Goal: Task Accomplishment & Management: Use online tool/utility

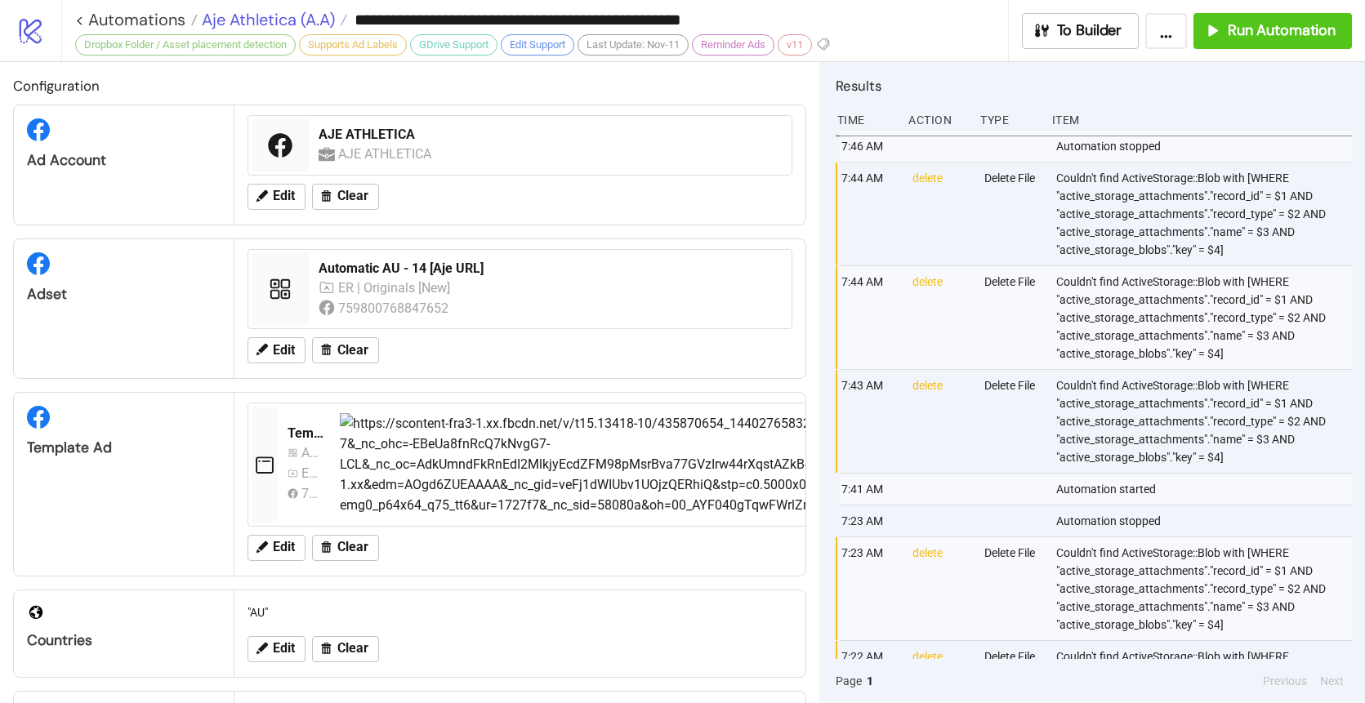
click at [279, 20] on span "Aje Athletica (A.A)" at bounding box center [266, 19] width 137 height 21
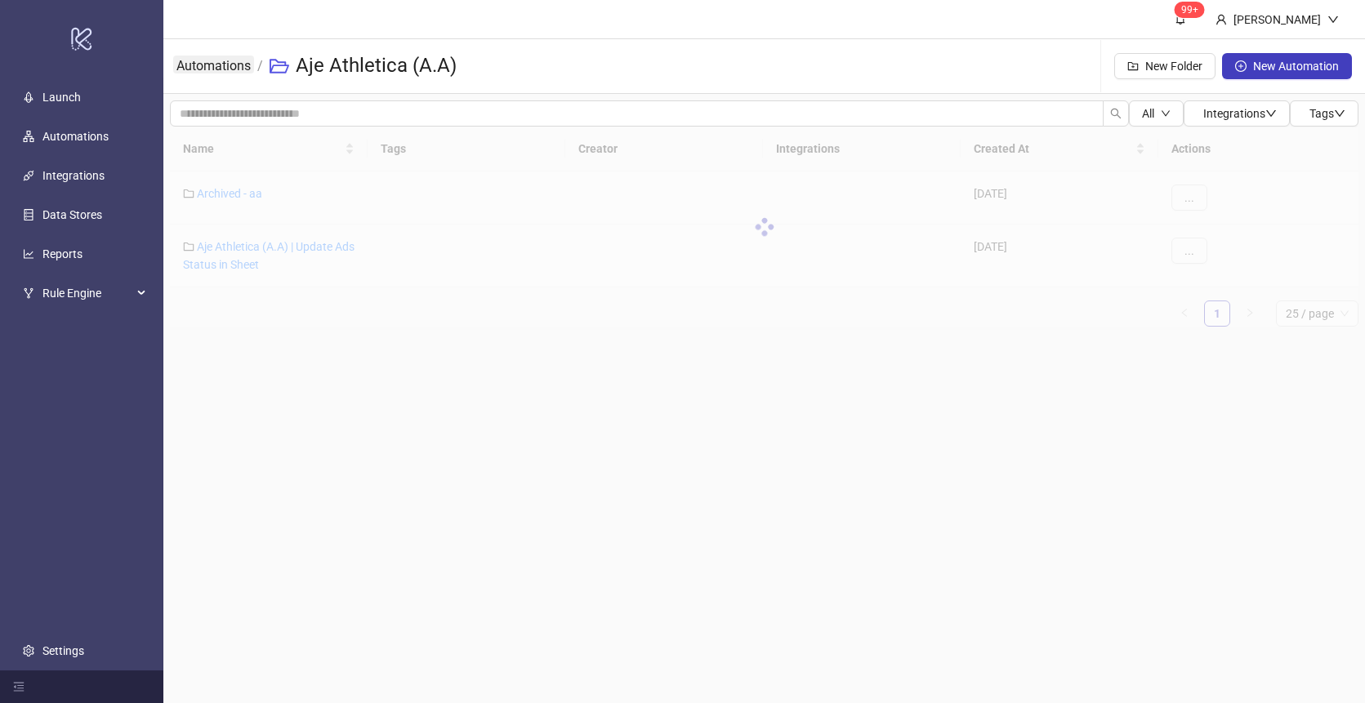
click at [225, 72] on link "Automations" at bounding box center [213, 65] width 81 height 18
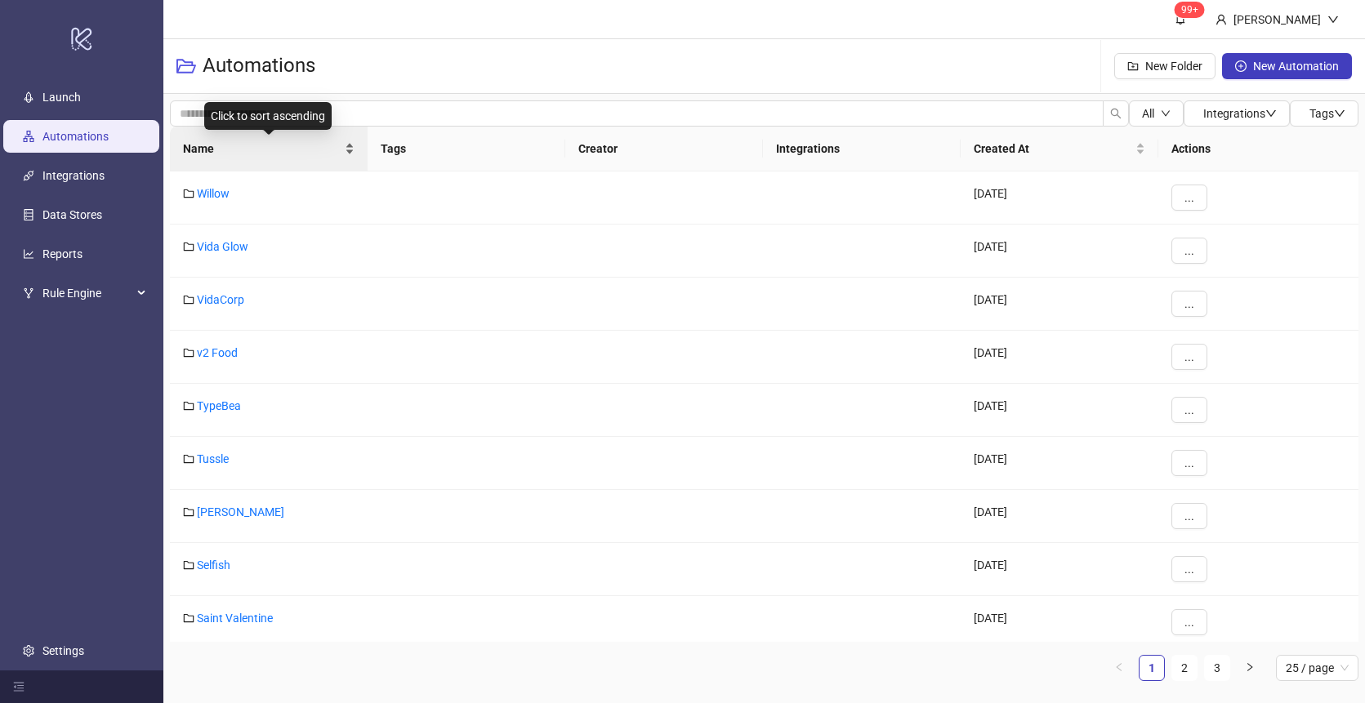
click at [249, 144] on span "Name" at bounding box center [262, 149] width 158 height 18
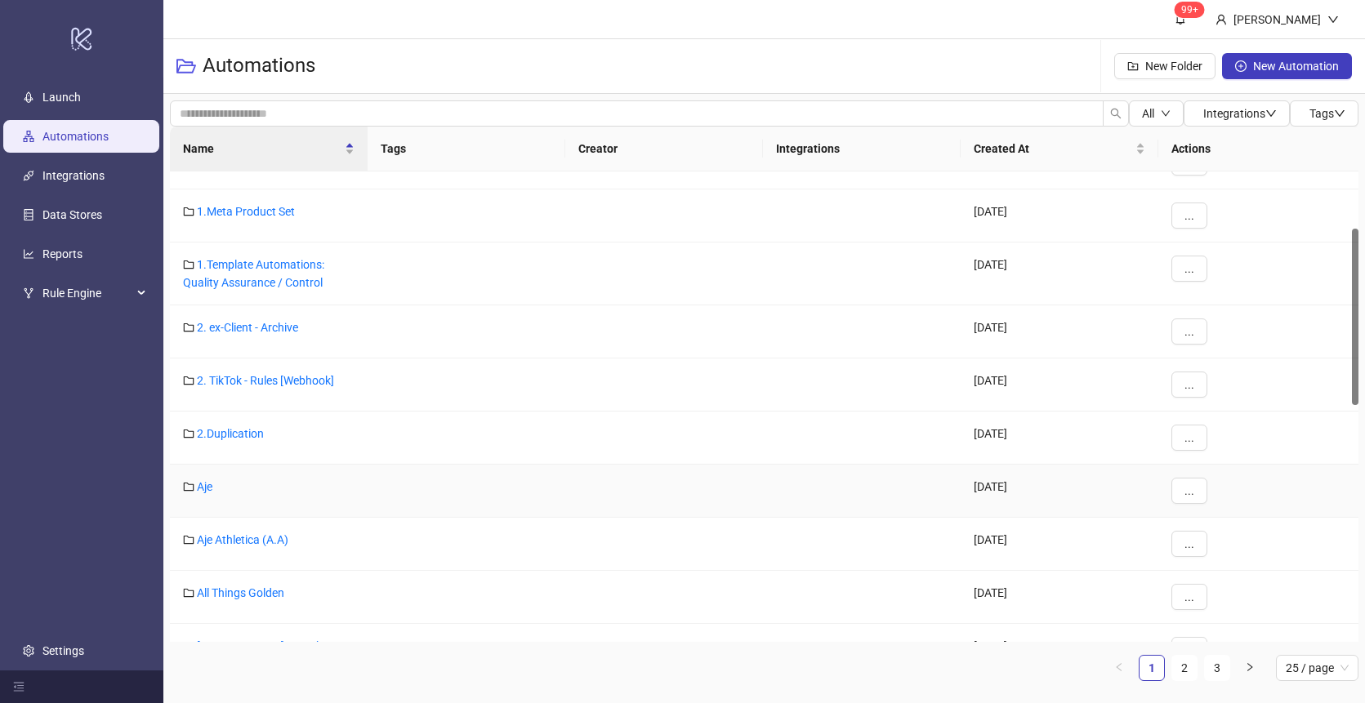
scroll to position [157, 0]
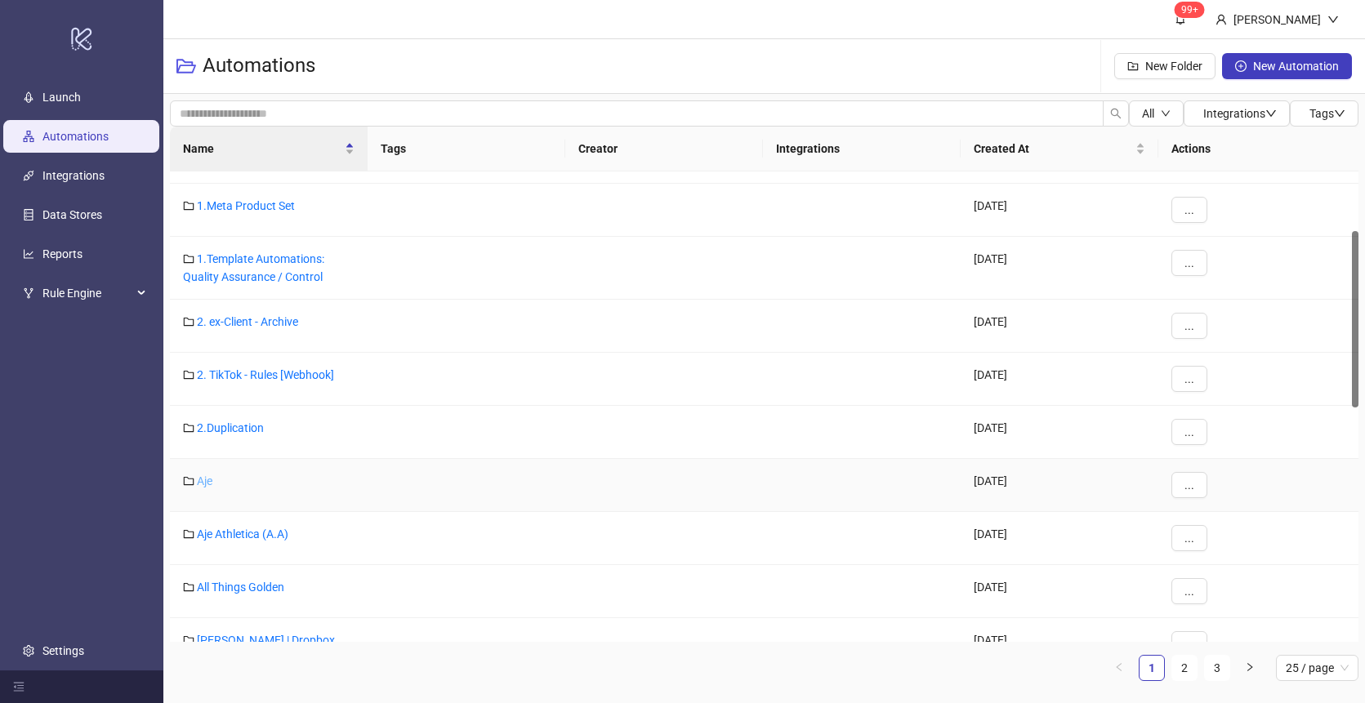
click at [197, 480] on link "Aje" at bounding box center [205, 481] width 16 height 13
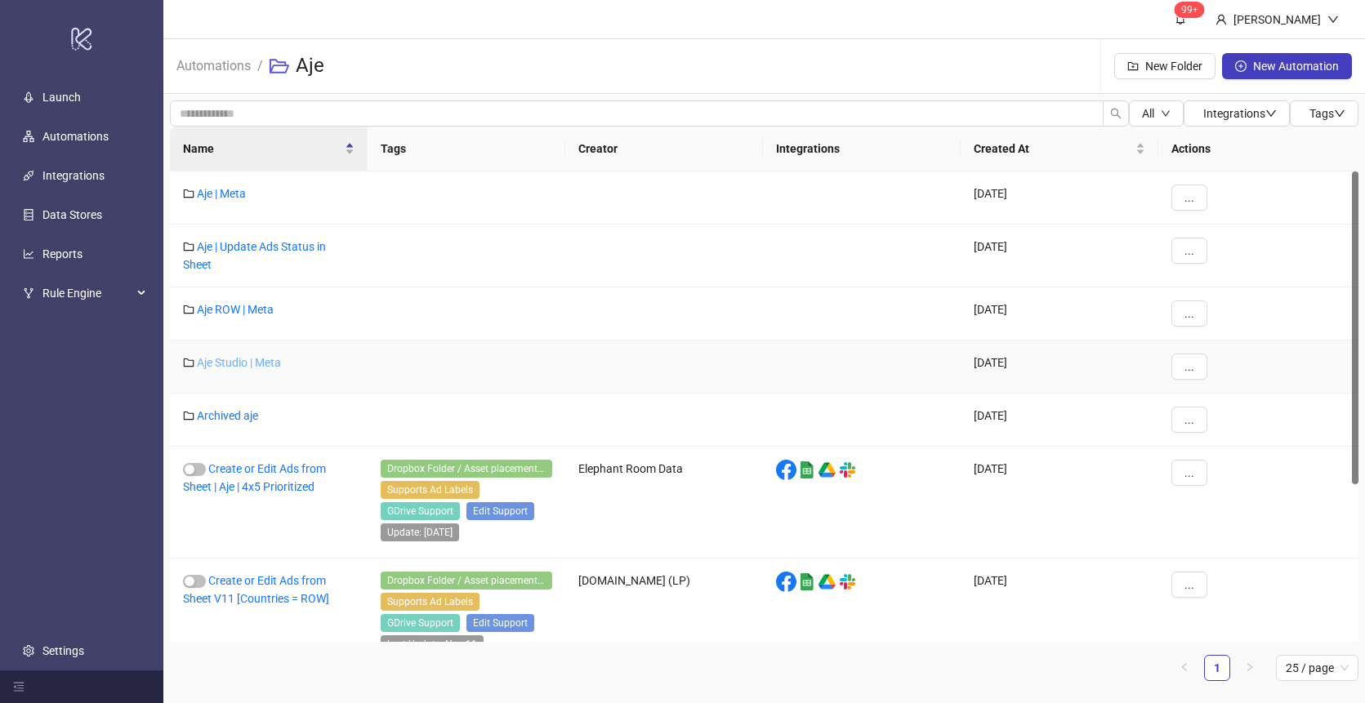
click at [262, 358] on link "Aje Studio | Meta" at bounding box center [239, 362] width 84 height 13
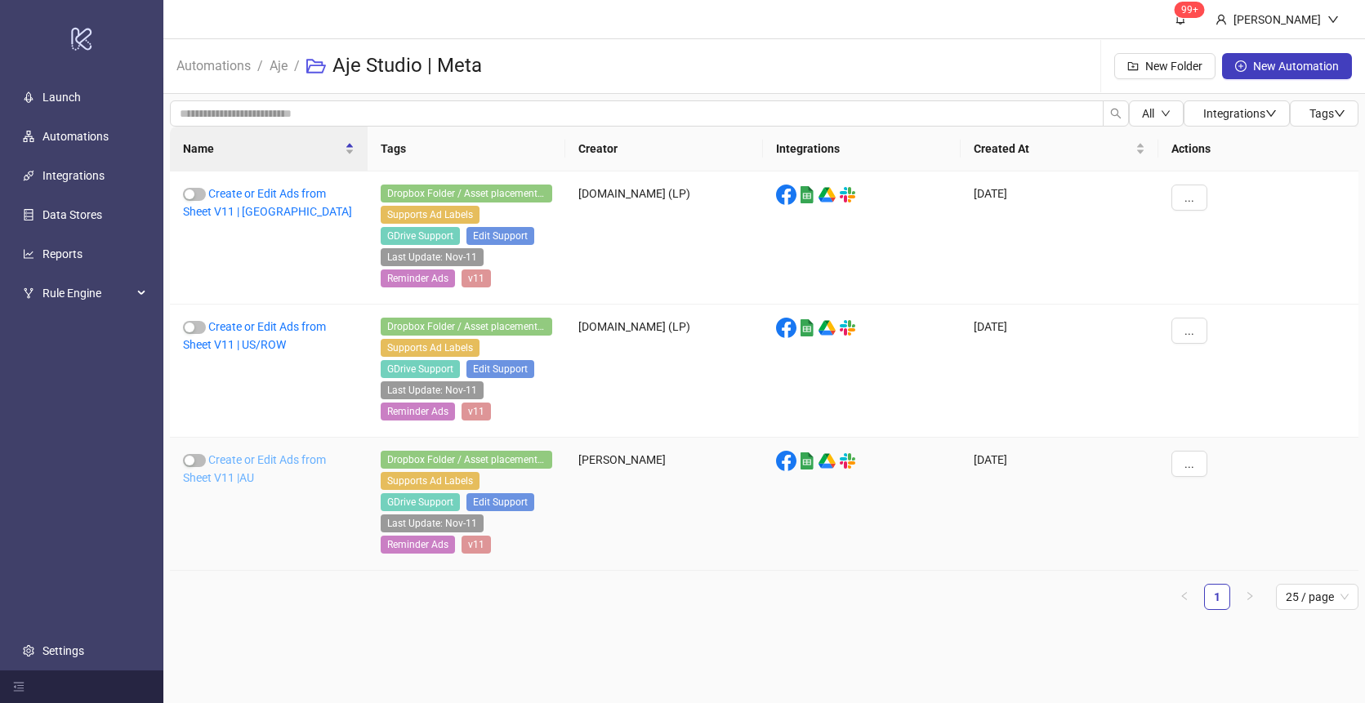
click at [247, 459] on link "Create or Edit Ads from Sheet V11 |AU" at bounding box center [254, 468] width 143 height 31
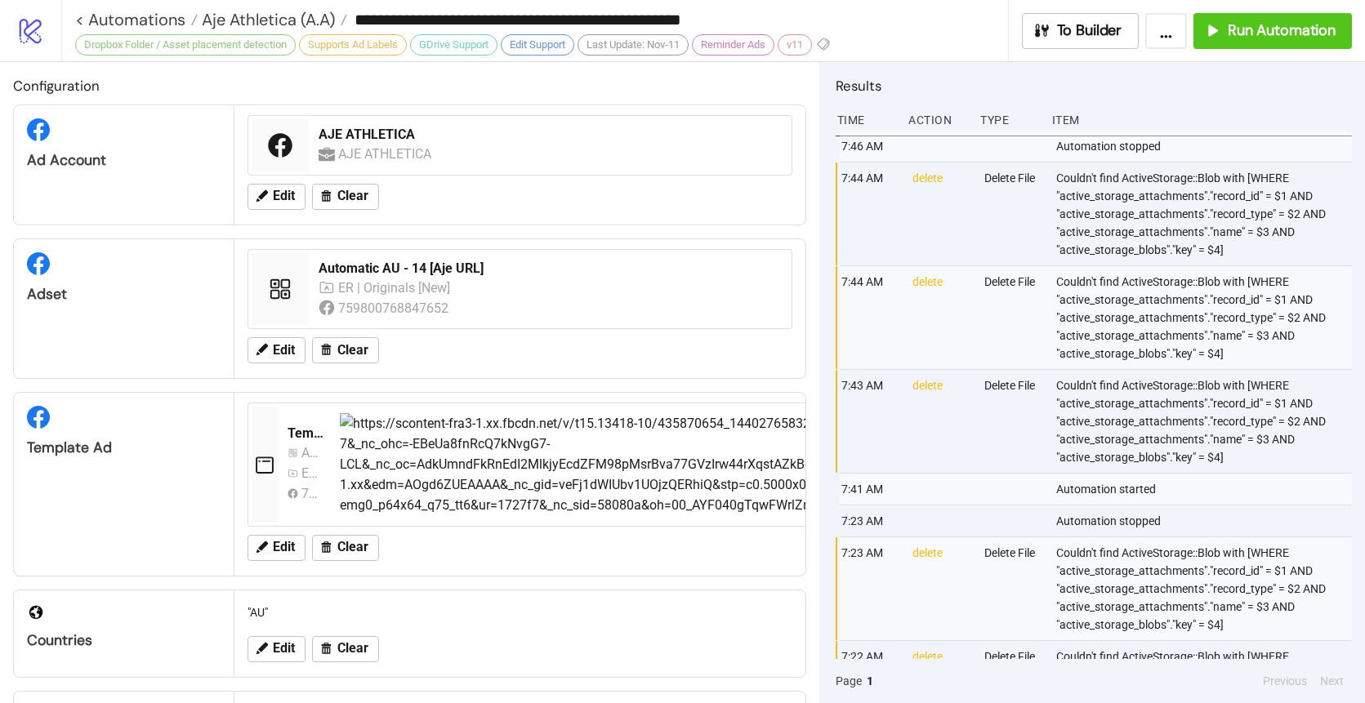
type input "**********"
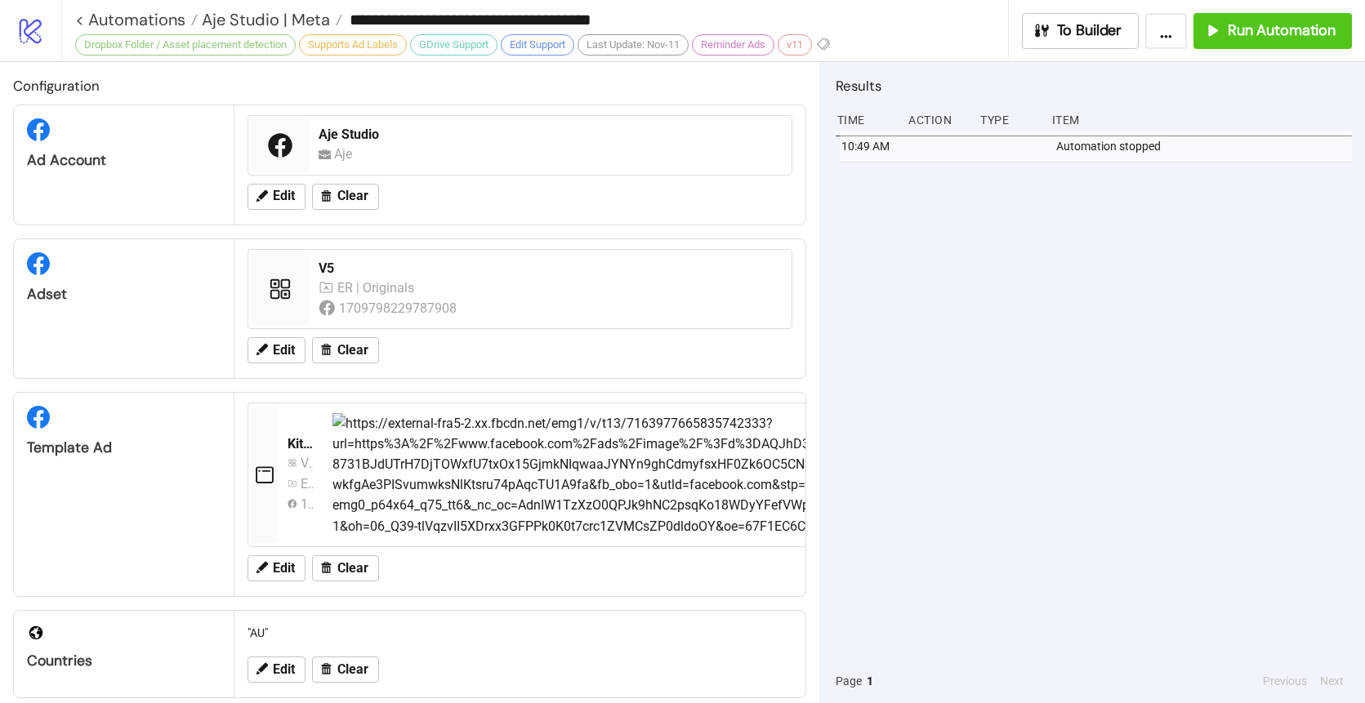
click at [992, 263] on div "10:49 AM Automation stopped" at bounding box center [1094, 395] width 516 height 528
click at [1233, 36] on span "Run Automation" at bounding box center [1282, 30] width 108 height 19
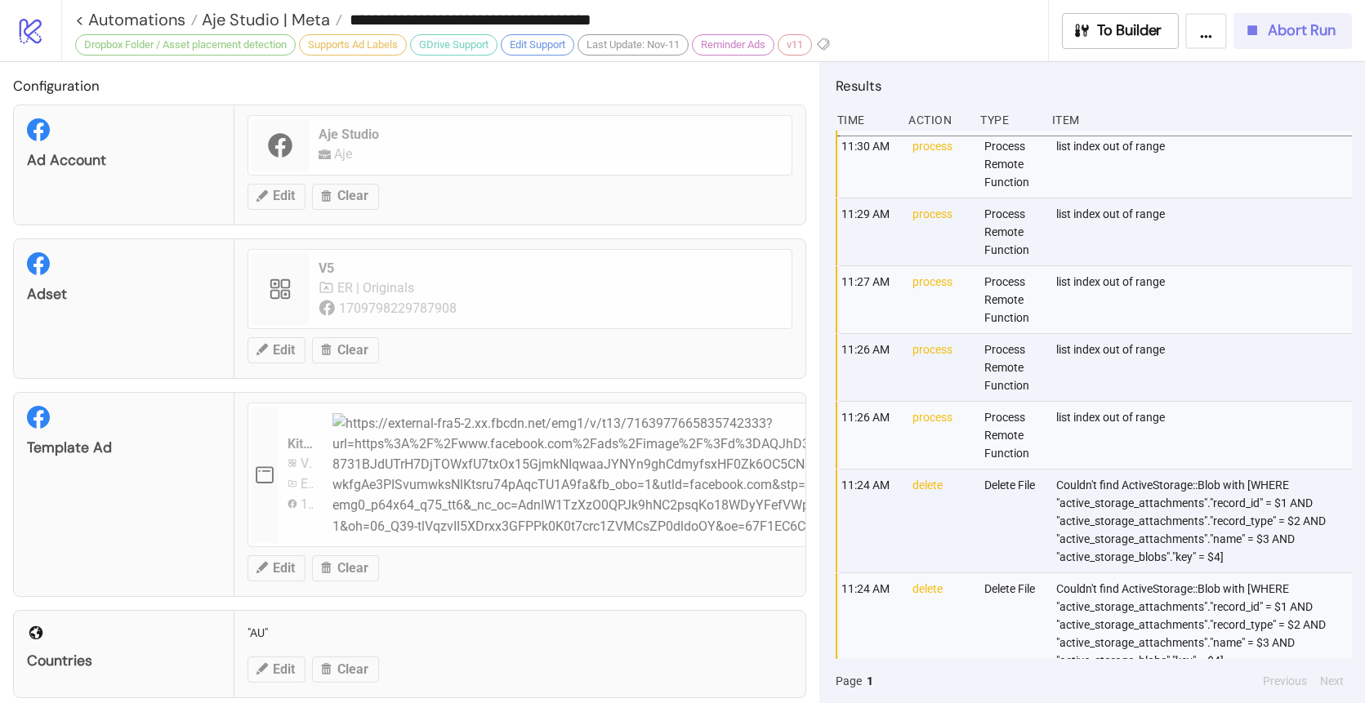
click at [1279, 38] on span "Abort Run" at bounding box center [1302, 30] width 68 height 19
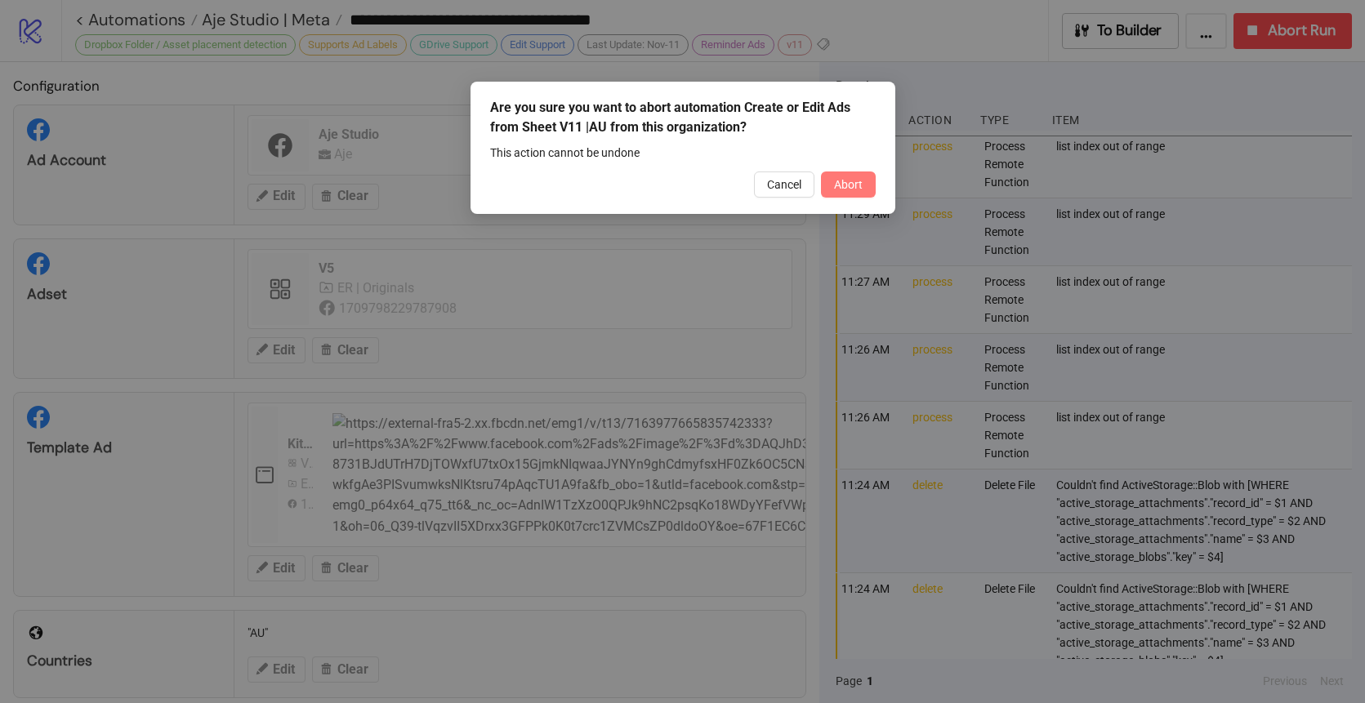
click at [843, 189] on span "Abort" at bounding box center [848, 184] width 29 height 13
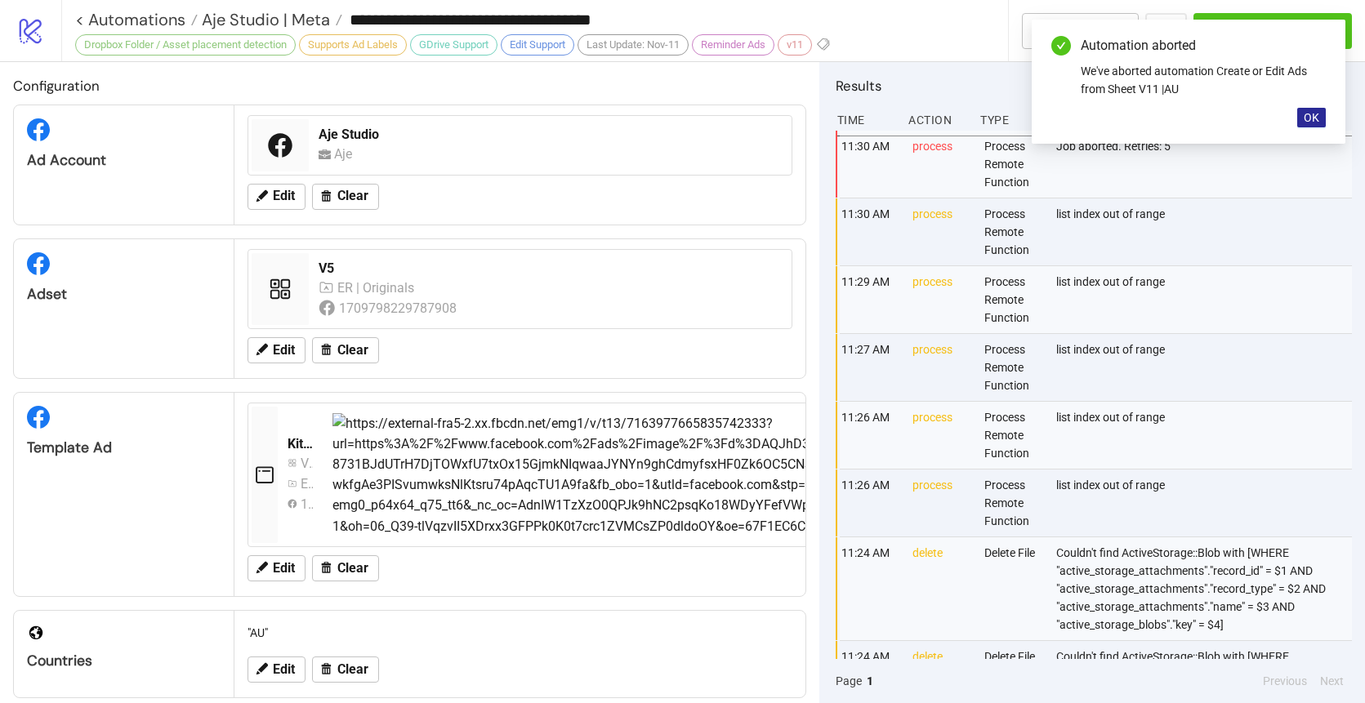
click at [1313, 118] on span "OK" at bounding box center [1312, 117] width 16 height 13
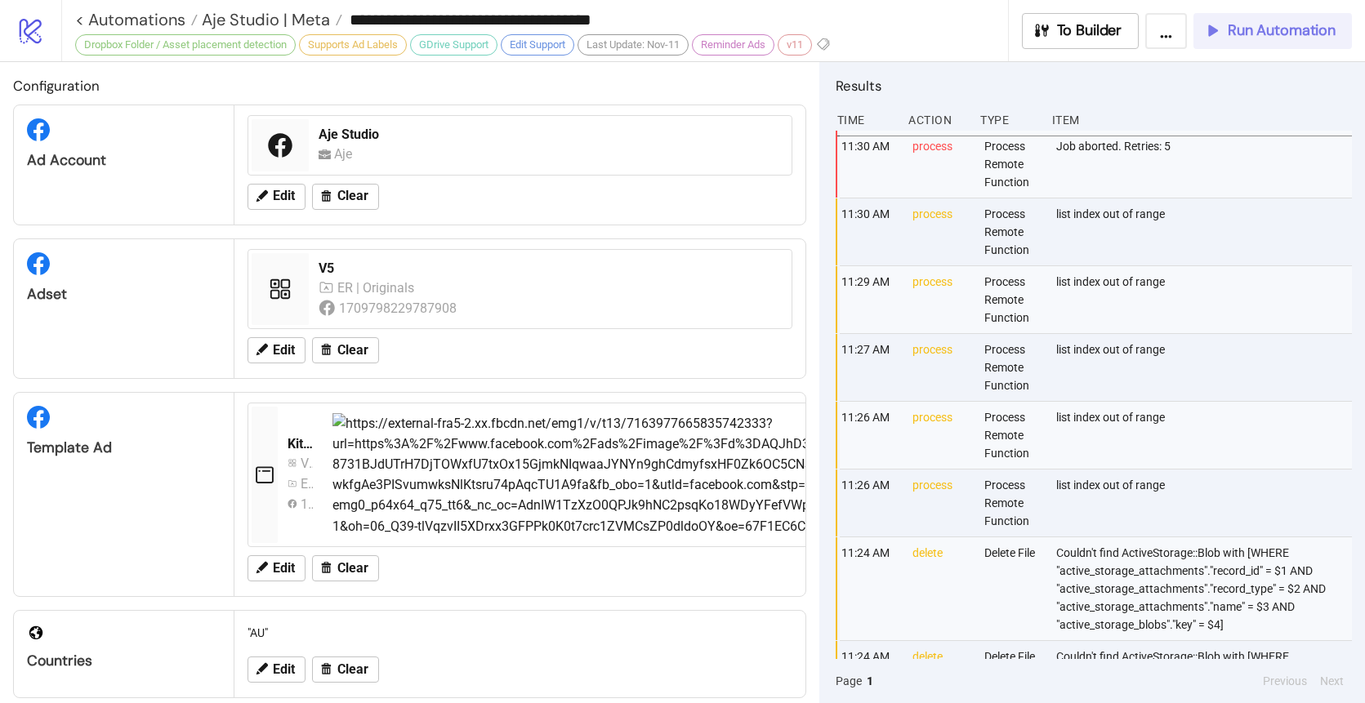
click at [1259, 29] on span "Run Automation" at bounding box center [1282, 30] width 108 height 19
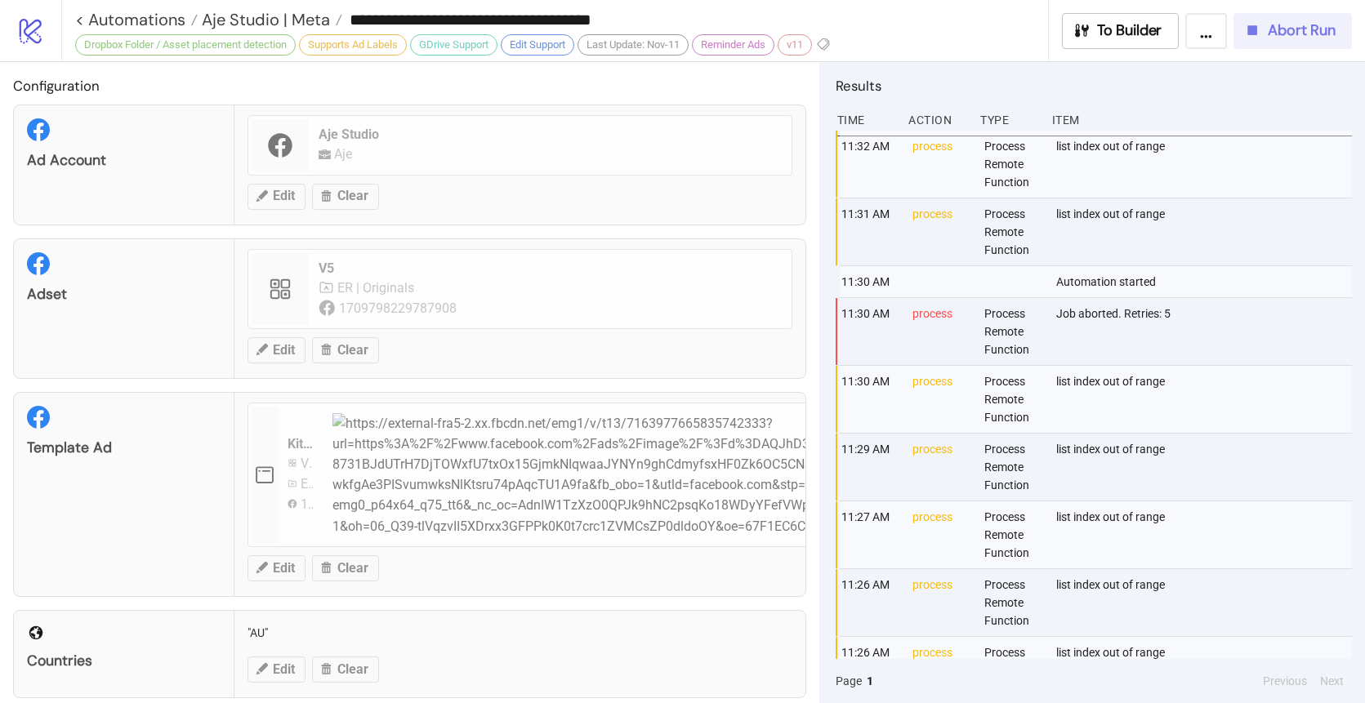
click at [1290, 34] on span "Abort Run" at bounding box center [1302, 30] width 68 height 19
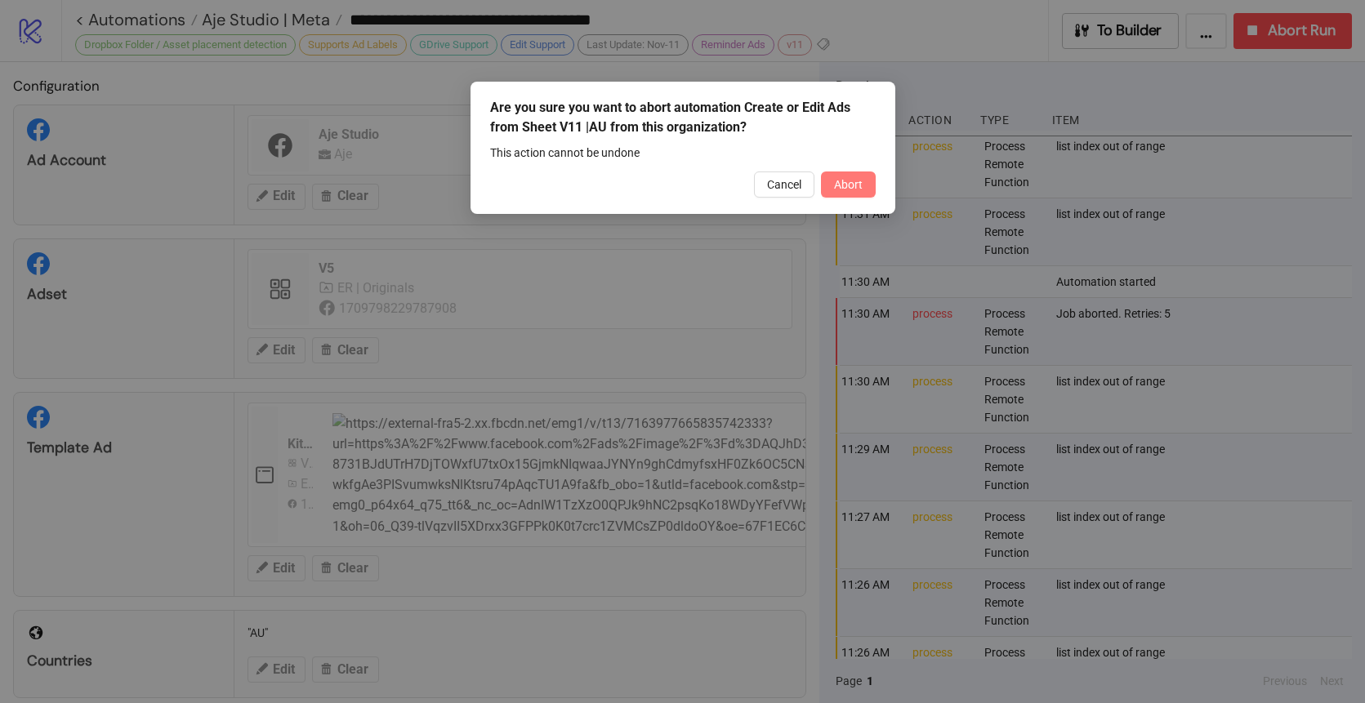
click at [842, 178] on span "Abort" at bounding box center [848, 184] width 29 height 13
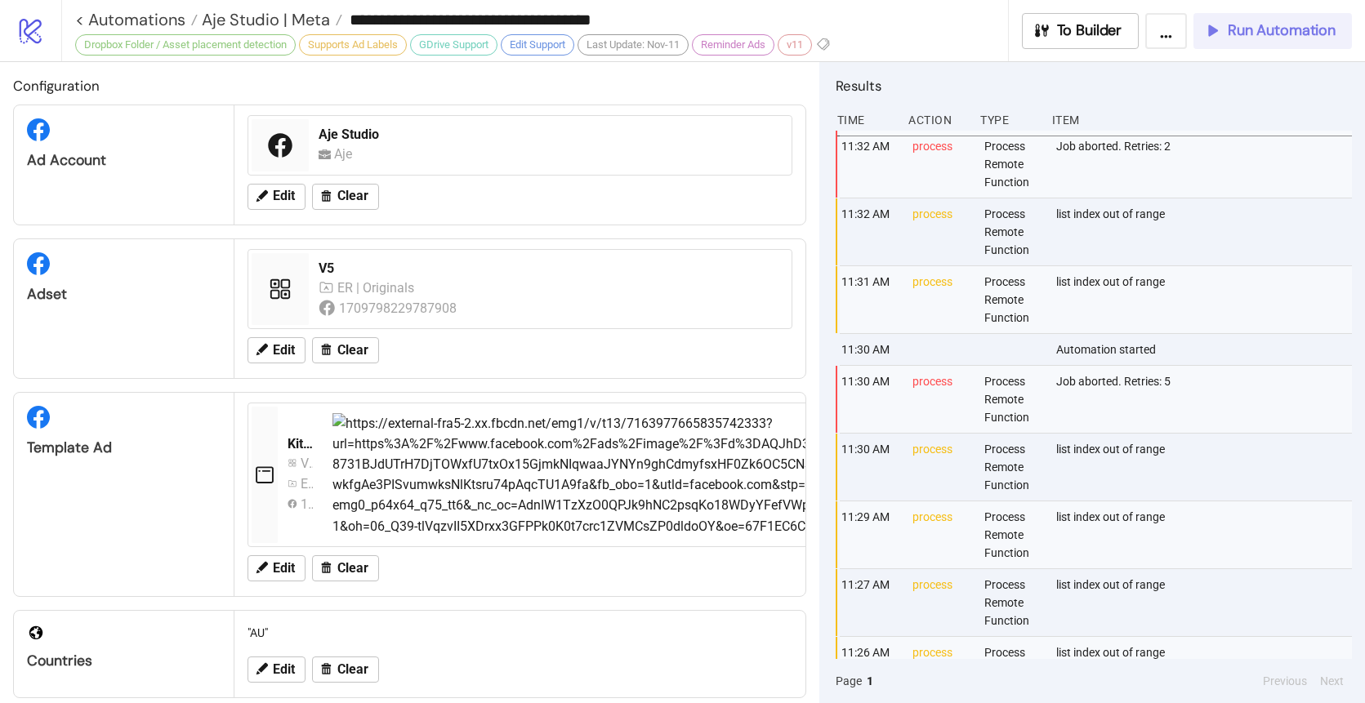
click at [1237, 33] on span "Run Automation" at bounding box center [1282, 30] width 108 height 19
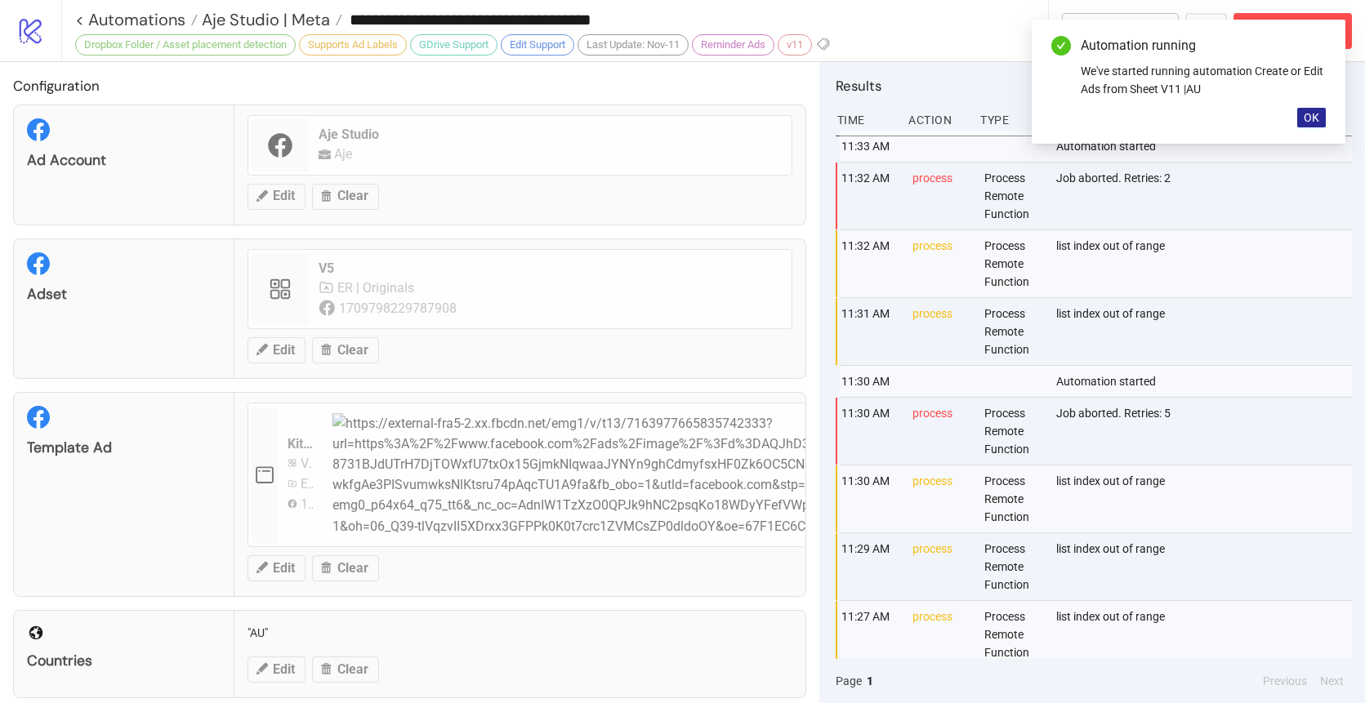
click at [1313, 120] on span "OK" at bounding box center [1312, 117] width 16 height 13
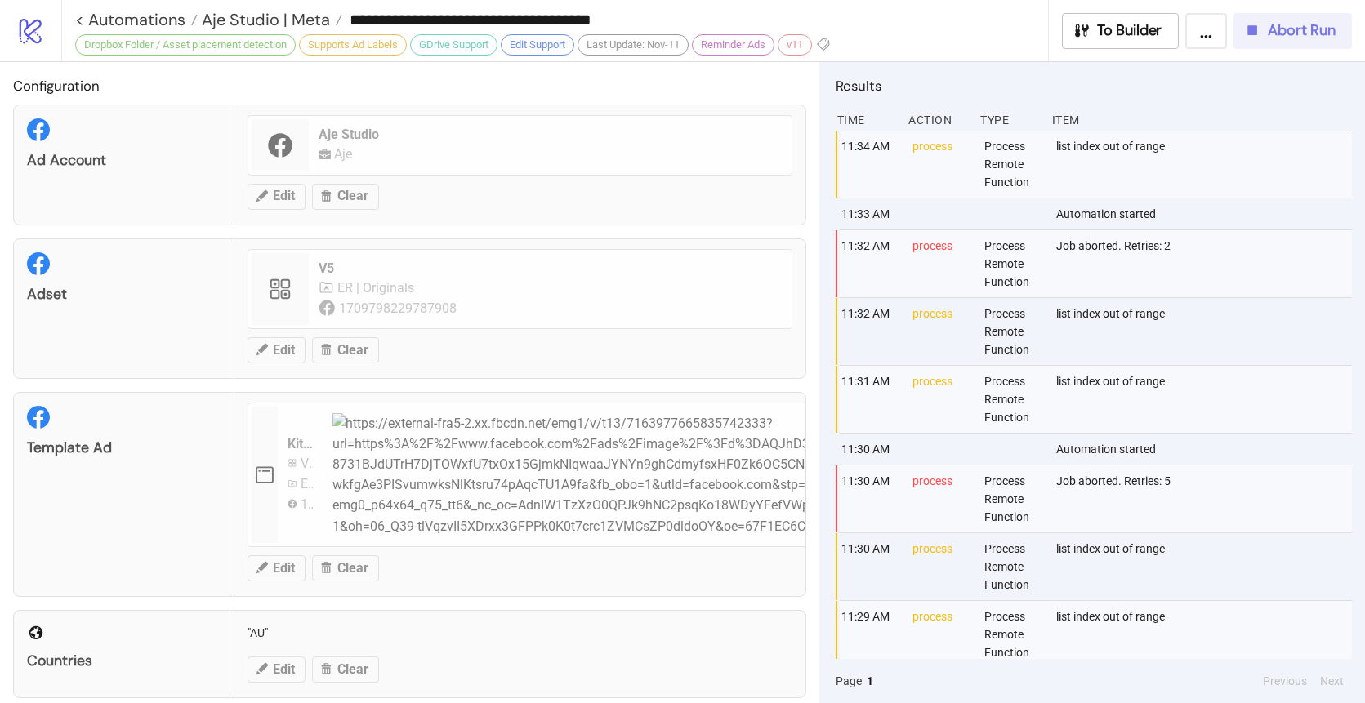
click at [1275, 33] on span "Abort Run" at bounding box center [1302, 30] width 68 height 19
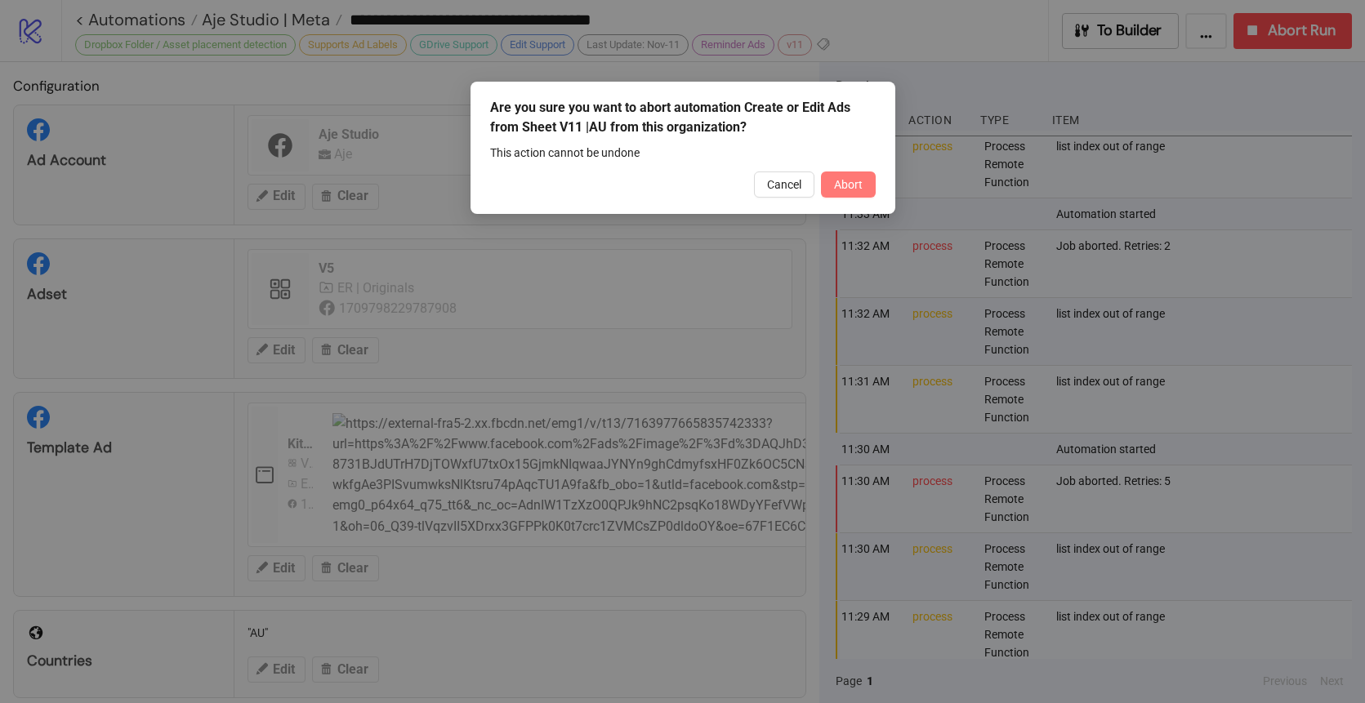
click at [865, 184] on button "Abort" at bounding box center [848, 185] width 55 height 26
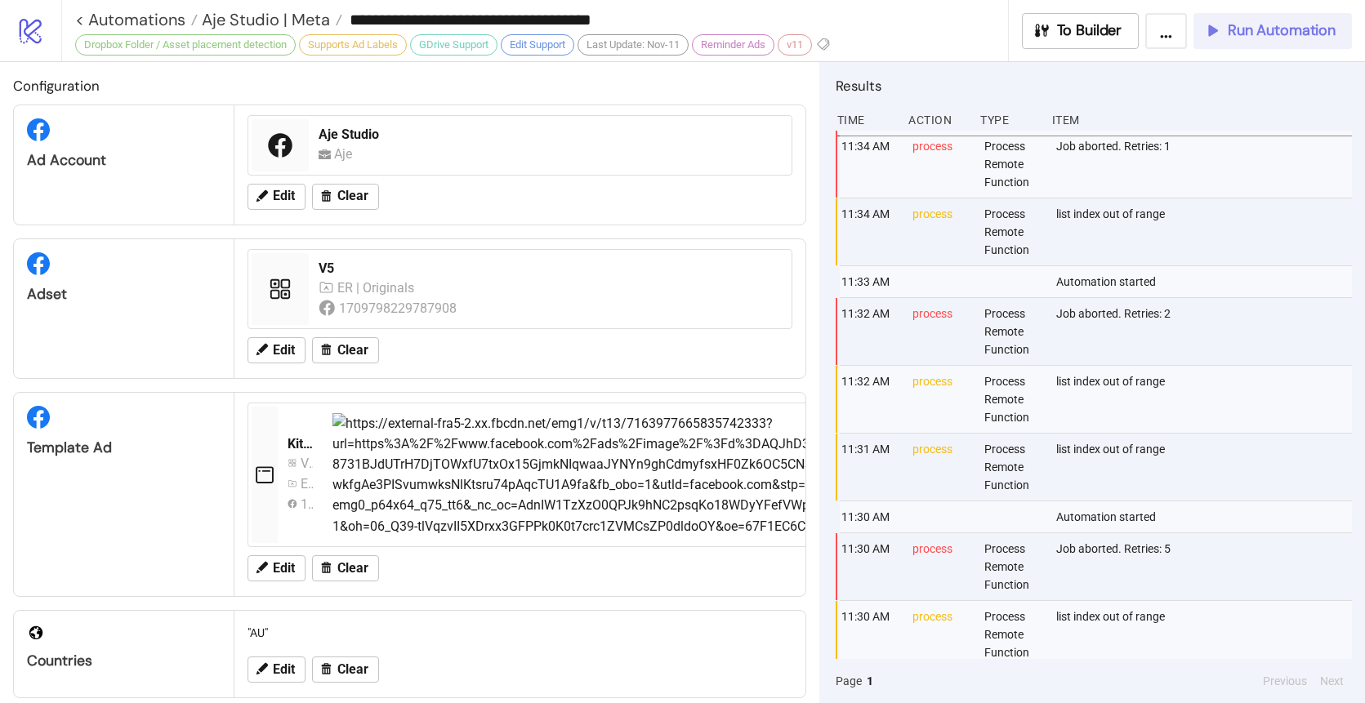
click at [1253, 29] on span "Run Automation" at bounding box center [1282, 30] width 108 height 19
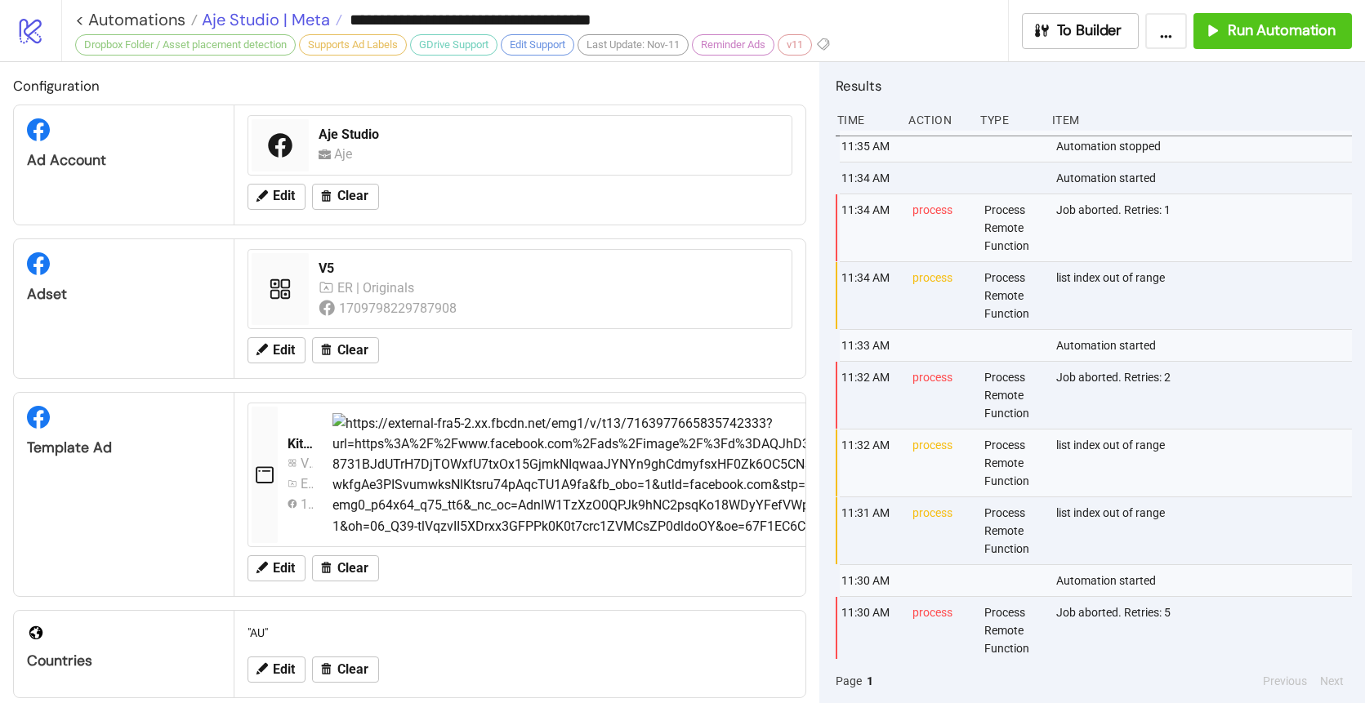
click at [284, 22] on span "Aje Studio | Meta" at bounding box center [264, 19] width 132 height 21
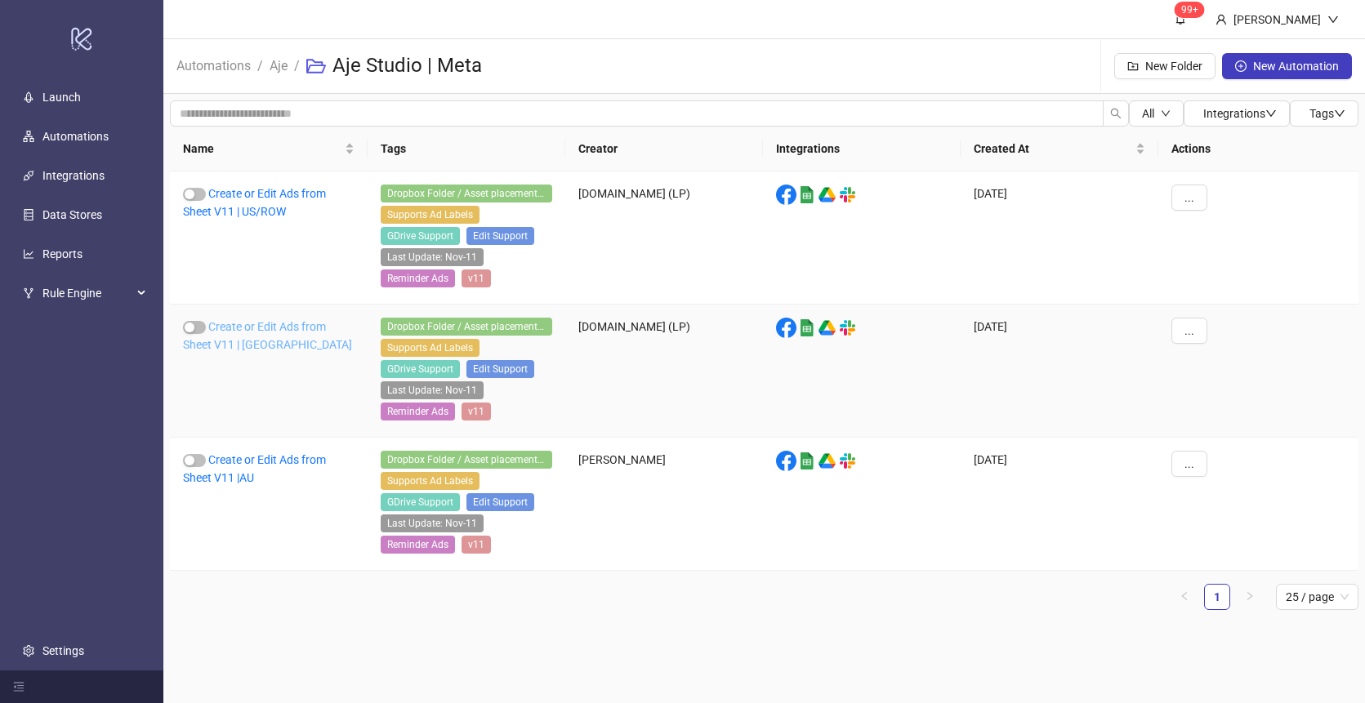
click at [243, 323] on link "Create or Edit Ads from Sheet V11 | [GEOGRAPHIC_DATA]" at bounding box center [267, 335] width 169 height 31
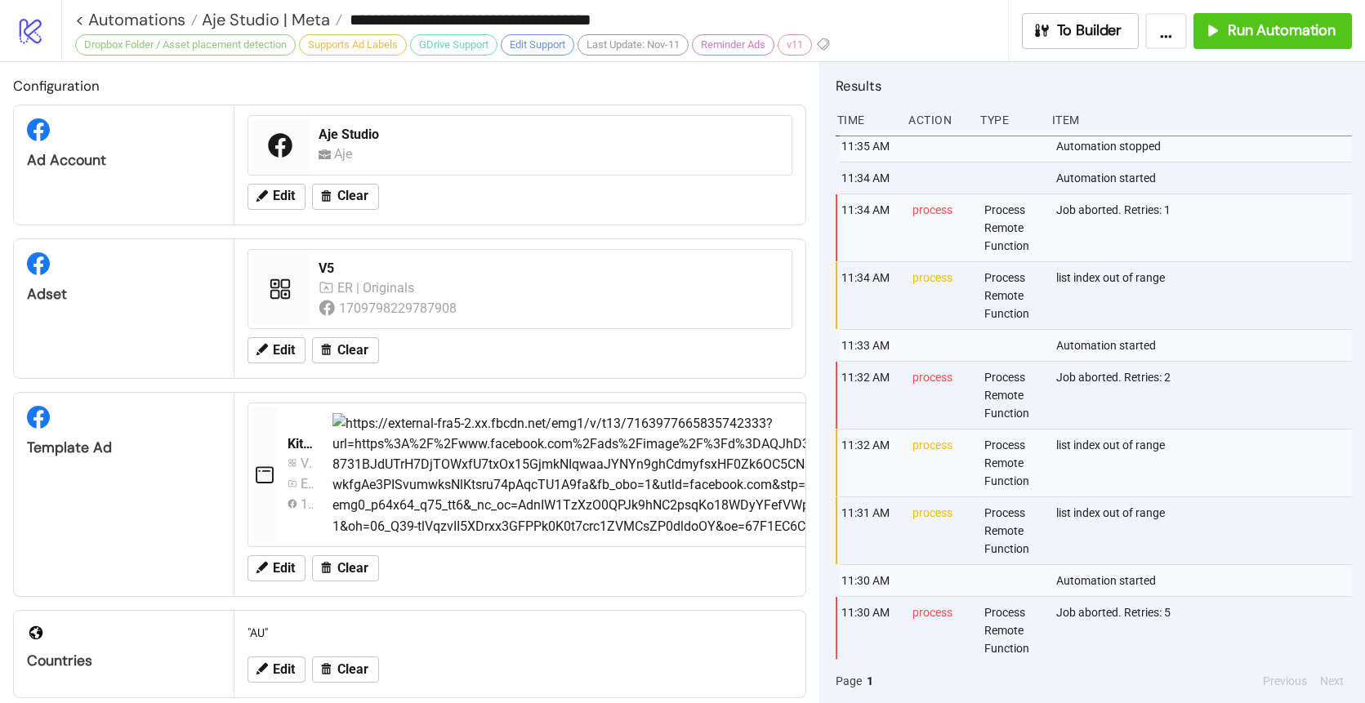
type input "**********"
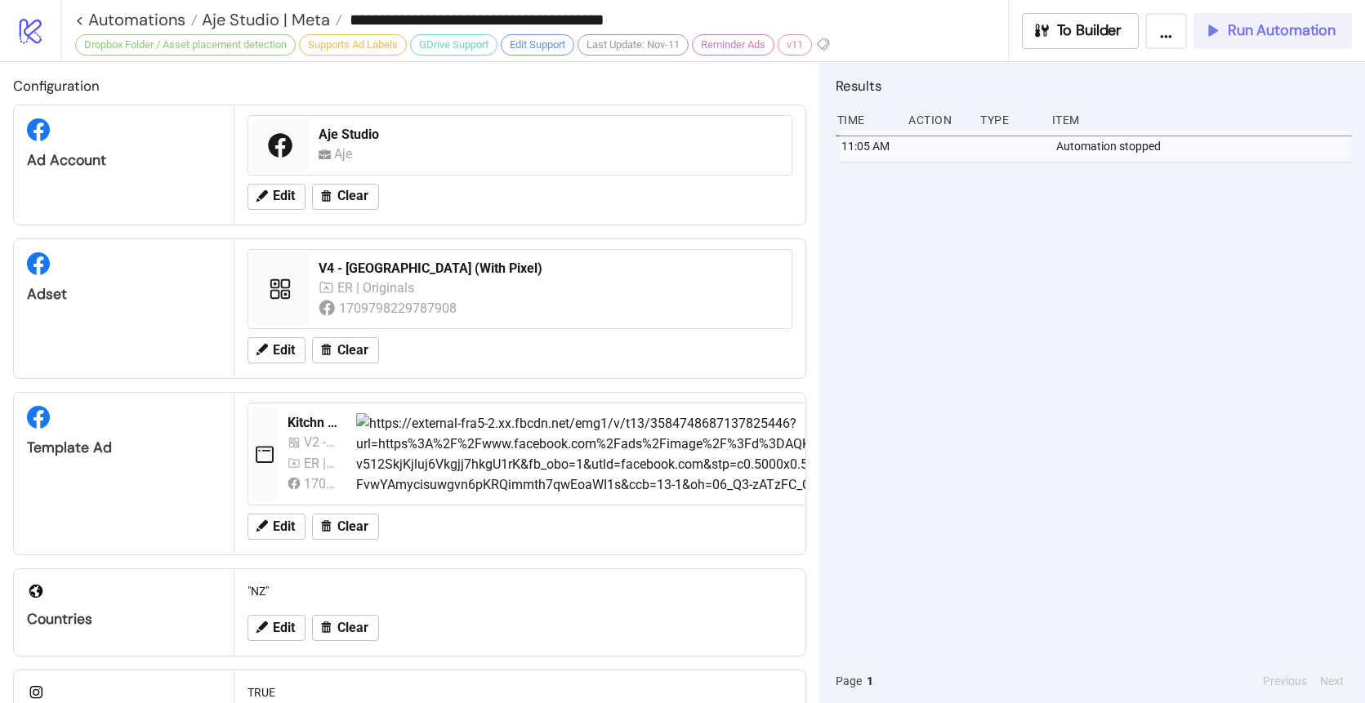
click at [1222, 37] on div "Run Automation" at bounding box center [1269, 30] width 132 height 19
